Goal: Check status: Check status

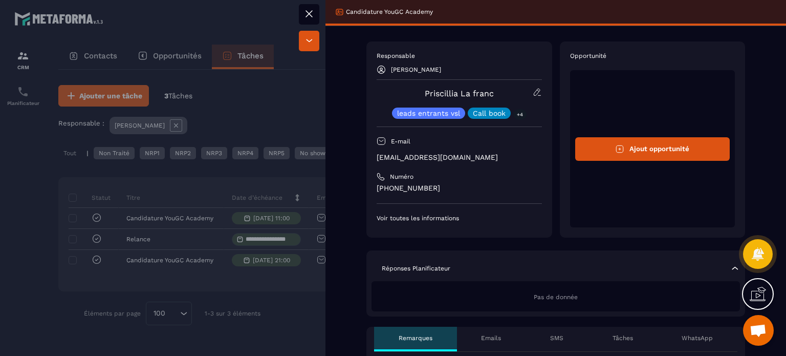
click at [281, 73] on div at bounding box center [393, 178] width 786 height 356
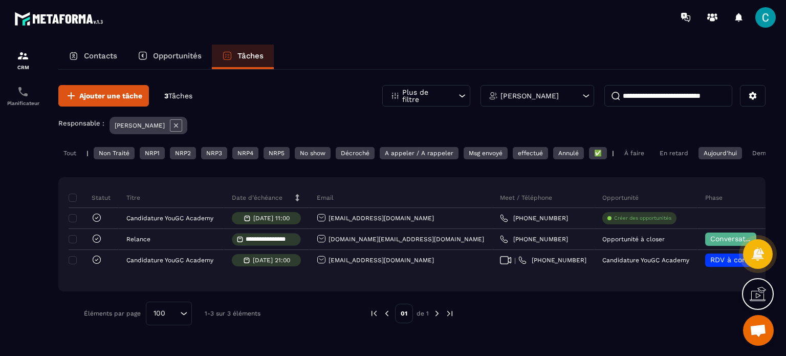
click at [153, 59] on div "Opportunités" at bounding box center [169, 57] width 84 height 25
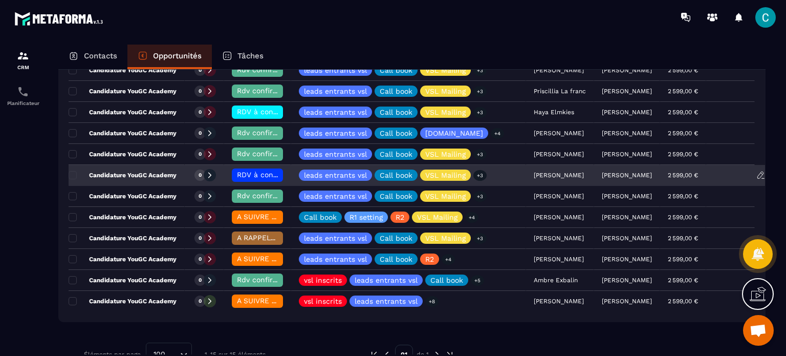
scroll to position [154, 0]
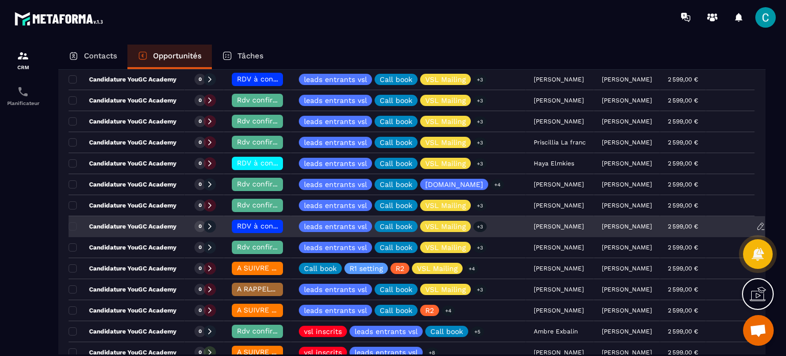
click at [260, 228] on span "RDV à confimer ❓" at bounding box center [270, 226] width 66 height 8
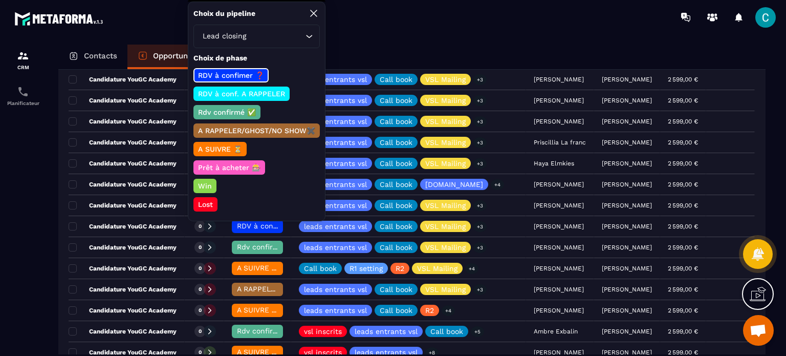
click at [221, 93] on p "RDV à conf. A RAPPELER" at bounding box center [242, 94] width 90 height 10
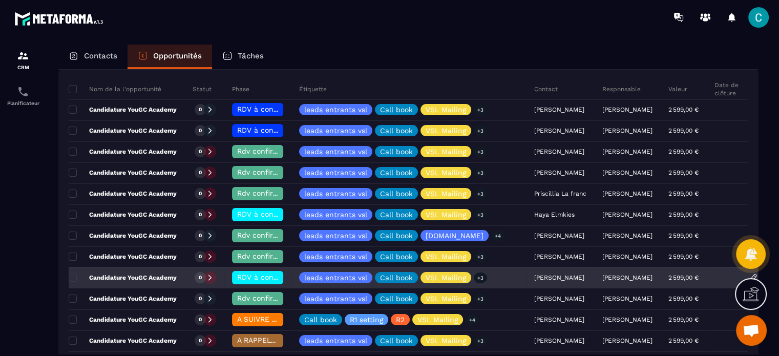
scroll to position [102, 0]
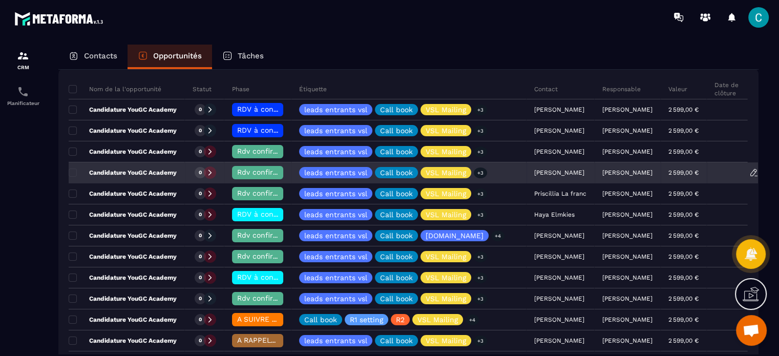
click at [271, 170] on span "Rdv confirmé ✅" at bounding box center [266, 172] width 58 height 8
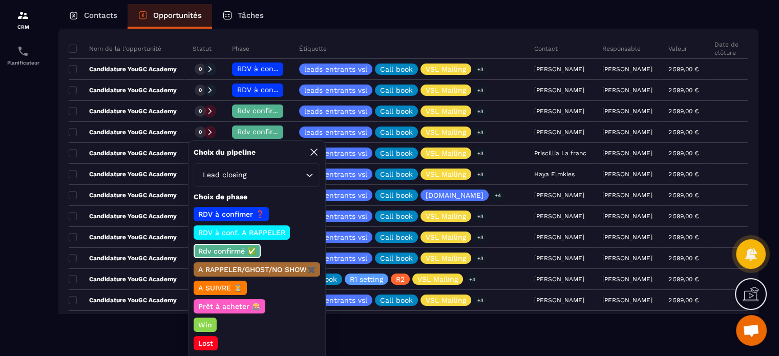
scroll to position [41, 0]
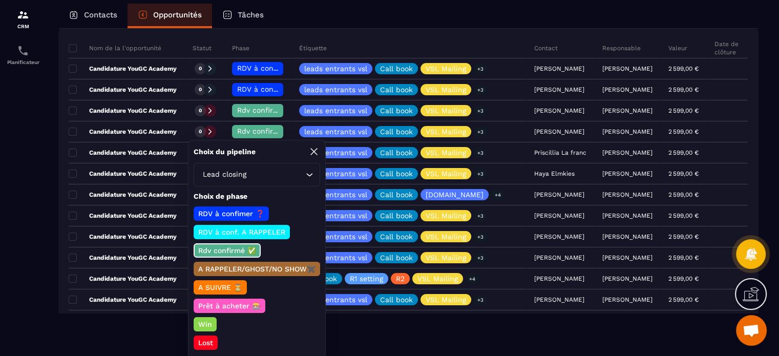
click at [227, 285] on p "A SUIVRE ⏳" at bounding box center [220, 287] width 47 height 10
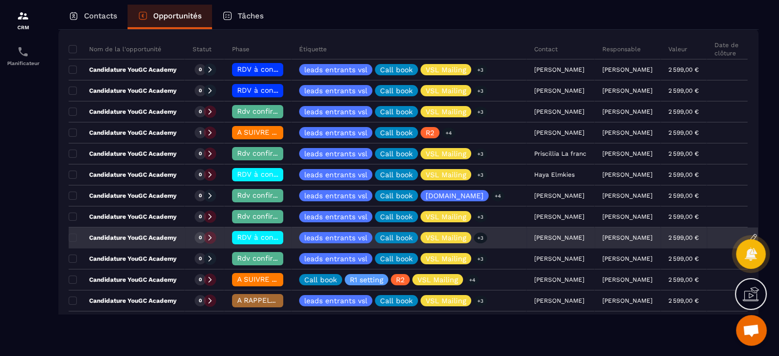
scroll to position [39, 0]
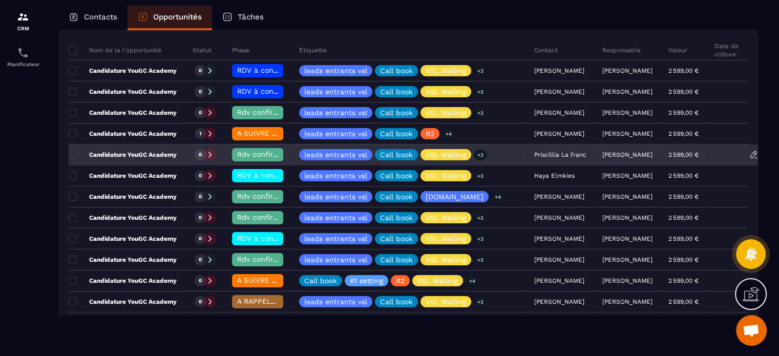
click at [250, 156] on span "Rdv confirmé ✅" at bounding box center [266, 154] width 58 height 8
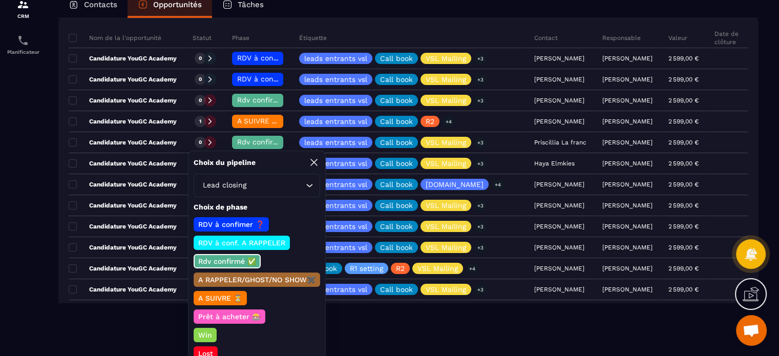
scroll to position [61, 0]
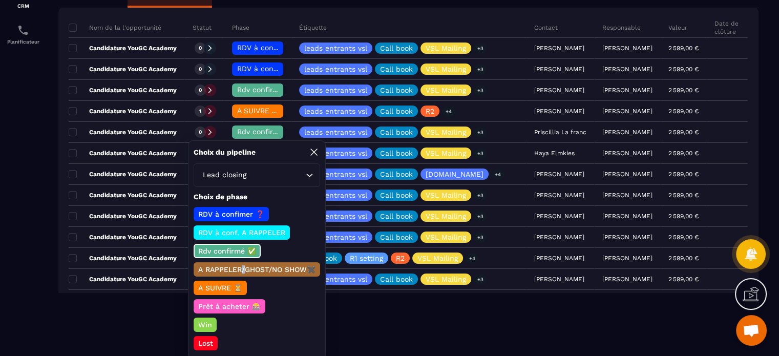
click at [243, 265] on p "A RAPPELER/GHOST/NO SHOW✖️" at bounding box center [257, 269] width 120 height 10
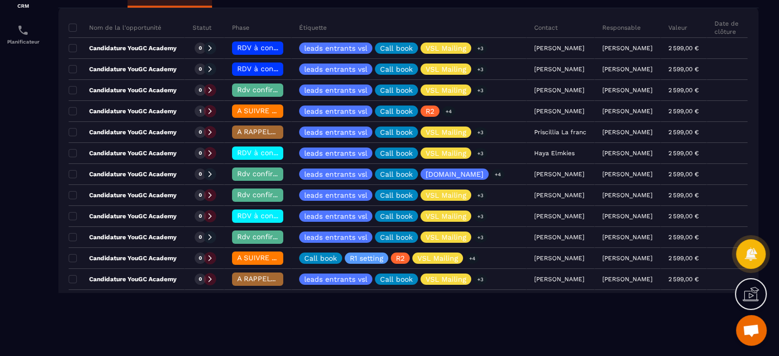
scroll to position [39, 0]
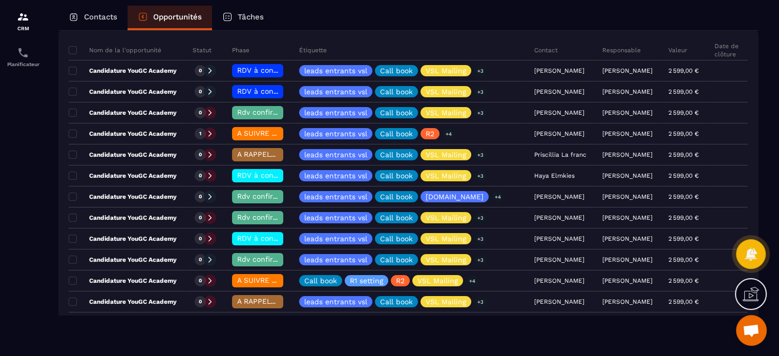
click at [54, 176] on div "Contacts Opportunités Tâches Opportunités Lead closing Créer 38 985,00 € • 15 a…" at bounding box center [408, 171] width 720 height 330
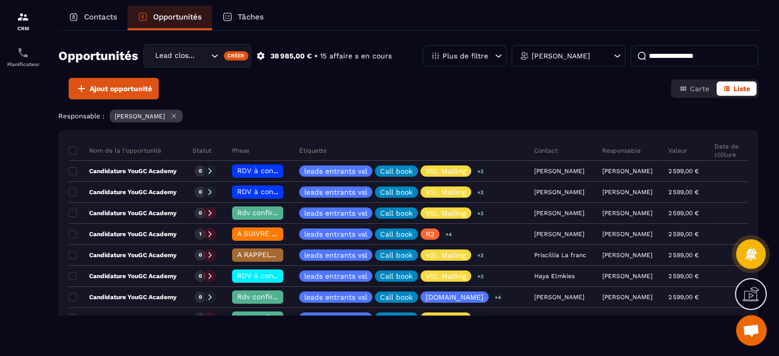
scroll to position [0, 0]
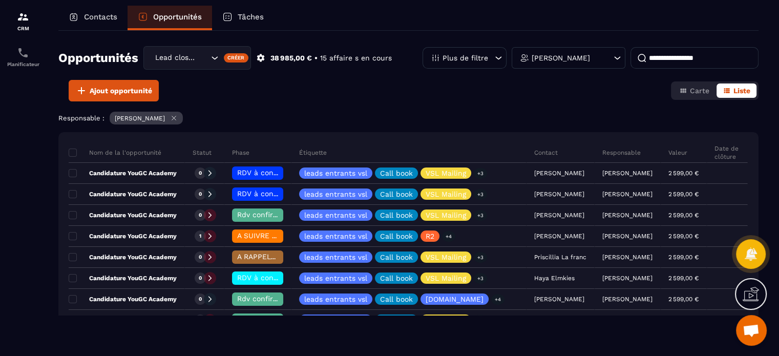
click at [252, 20] on p "Tâches" at bounding box center [251, 16] width 26 height 9
